Goal: Information Seeking & Learning: Learn about a topic

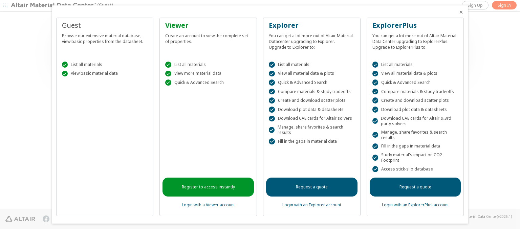
click at [458, 12] on icon "Close" at bounding box center [460, 11] width 5 height 5
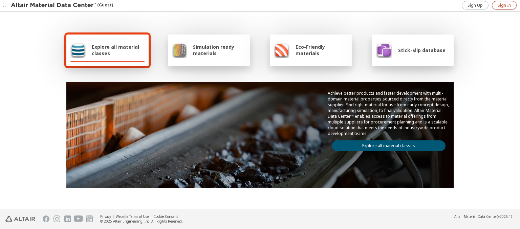
click at [504, 5] on span "Sign In" at bounding box center [503, 5] width 13 height 5
click at [54, 5] on img at bounding box center [54, 5] width 86 height 7
click at [115, 50] on span "Explore all material classes" at bounding box center [118, 50] width 53 height 13
click at [386, 144] on link "Explore all material classes" at bounding box center [389, 145] width 114 height 11
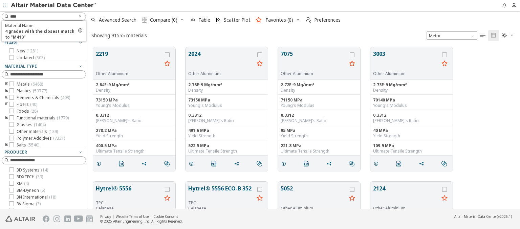
scroll to position [162, 426]
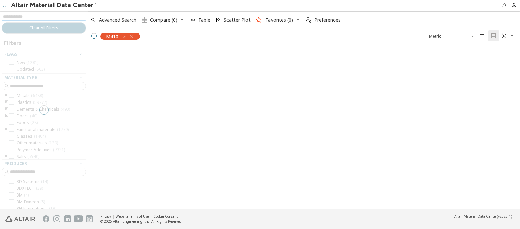
scroll to position [161, 426]
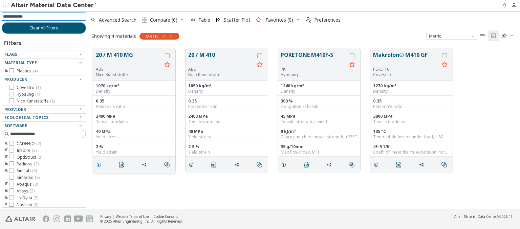
click at [100, 164] on icon "grid" at bounding box center [98, 164] width 5 height 5
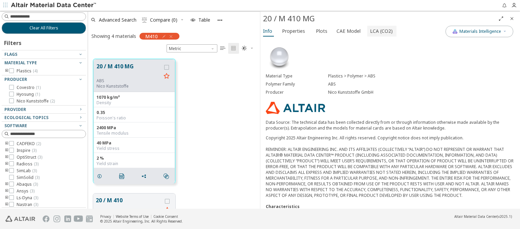
click at [377, 31] on span "LCA (CO2)" at bounding box center [381, 31] width 23 height 11
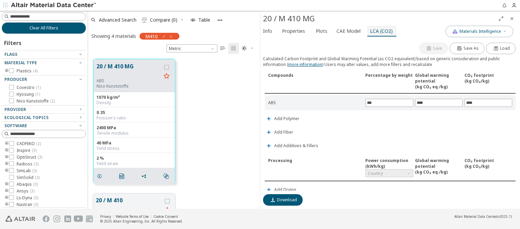
scroll to position [159, 0]
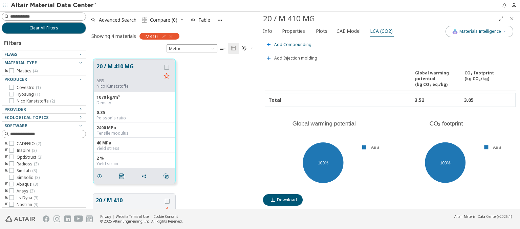
click at [292, 43] on span "Add Compounding" at bounding box center [292, 45] width 37 height 4
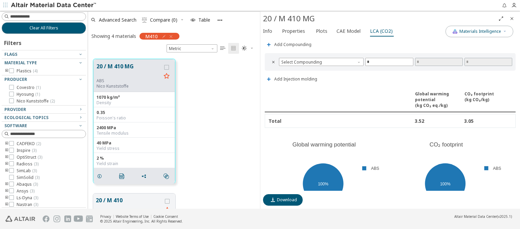
click at [386, 19] on span "Country" at bounding box center [389, 14] width 48 height 8
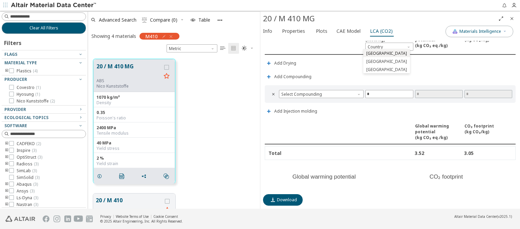
click at [373, 53] on span "Estonia" at bounding box center [386, 53] width 41 height 5
click at [386, 45] on span "Estonia" at bounding box center [389, 47] width 49 height 8
click at [375, 61] on span "Germany" at bounding box center [386, 61] width 41 height 5
click at [386, 45] on span "Germany" at bounding box center [389, 47] width 49 height 8
click at [377, 69] on span "Switzerland" at bounding box center [386, 69] width 41 height 5
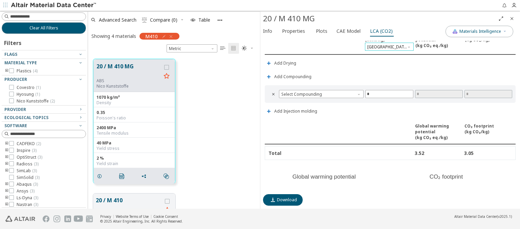
click at [386, 45] on span "Switzerland" at bounding box center [389, 47] width 49 height 8
click at [320, 92] on span "Select Compounding" at bounding box center [321, 94] width 85 height 8
click at [320, 100] on span "Screw extruder" at bounding box center [319, 100] width 77 height 5
click at [320, 92] on span "Screw extruder" at bounding box center [321, 94] width 85 height 8
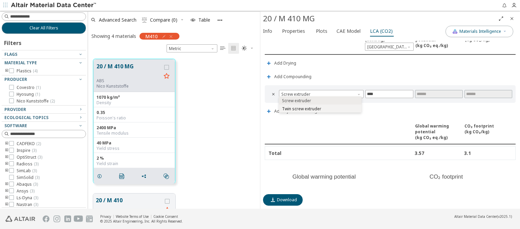
click at [320, 108] on span "Twin screw extruder" at bounding box center [301, 108] width 39 height 5
click at [320, 92] on span "Twin screw extruder" at bounding box center [321, 94] width 85 height 8
click at [512, 18] on icon "Close" at bounding box center [511, 18] width 5 height 5
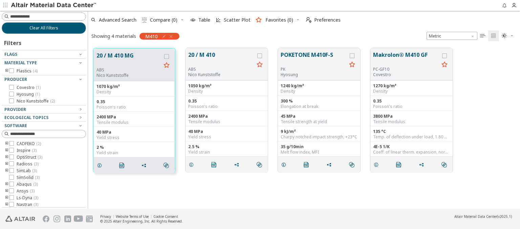
scroll to position [161, 426]
click at [41, 28] on span "Clear All Filters" at bounding box center [43, 27] width 29 height 5
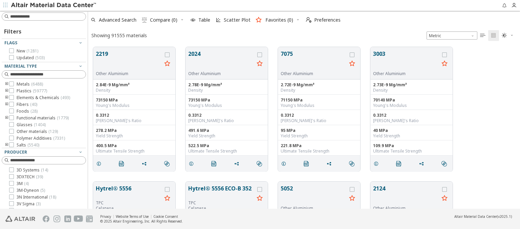
scroll to position [162, 426]
click at [54, 5] on img at bounding box center [54, 5] width 86 height 7
